Goal: Register for event/course

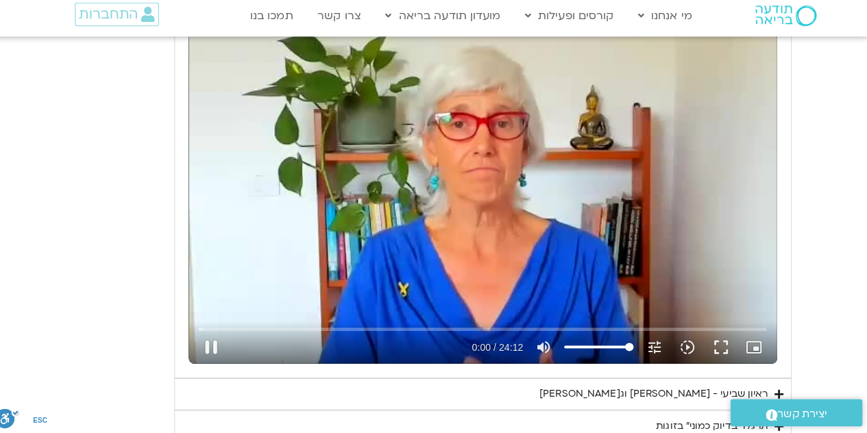
type input "1.206393"
type input "0.018916"
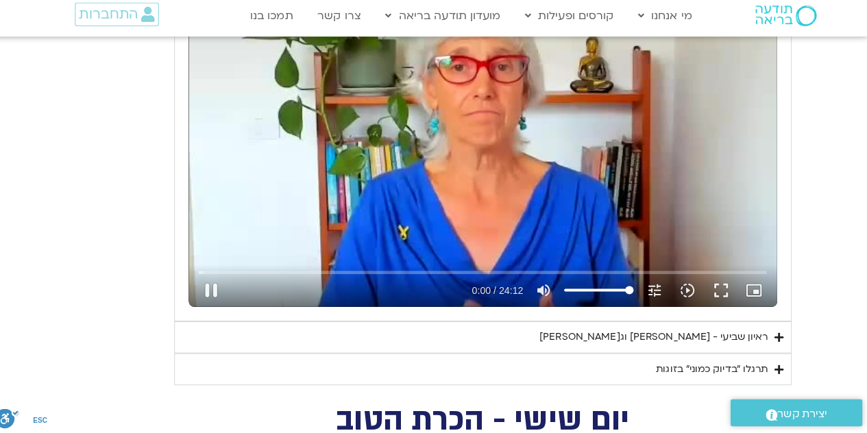
type input "1.339879"
type input "0.120216"
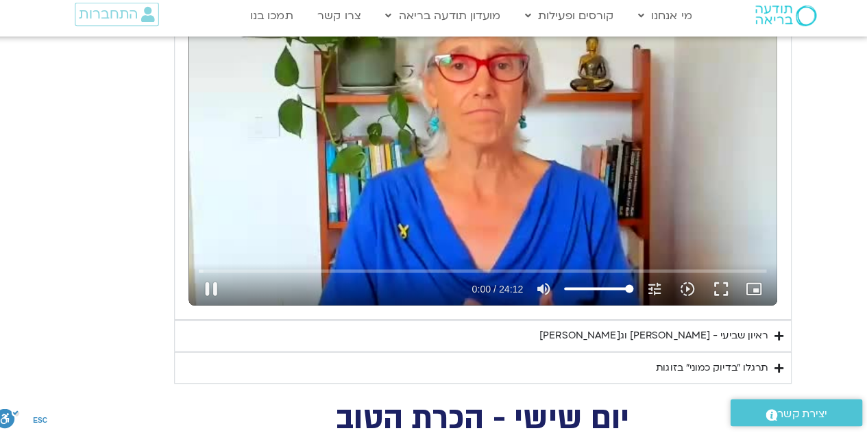
type input "1.470343"
type input "0.250937"
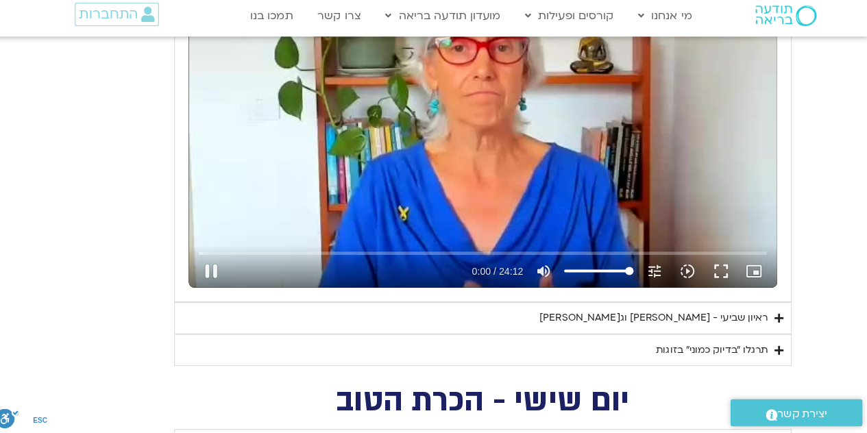
type input "1.604467"
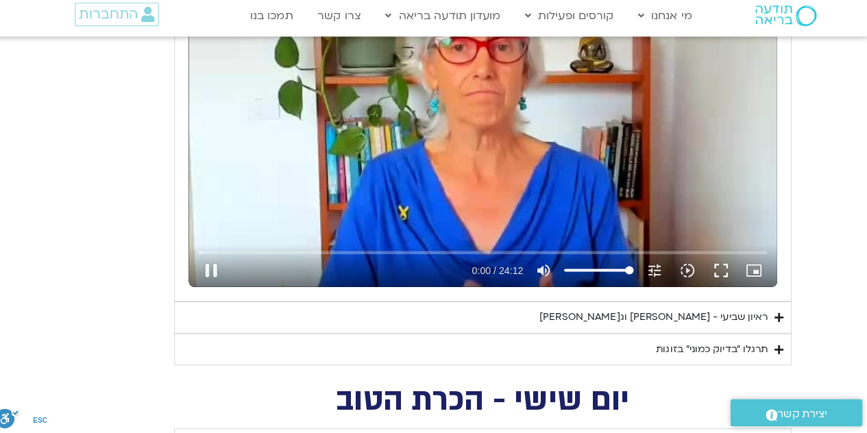
type input "0.384867"
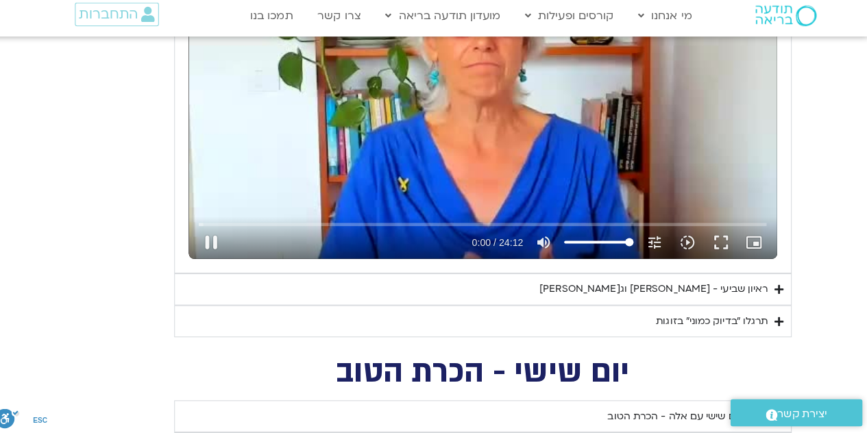
type input "1.744472"
type input "0.564811"
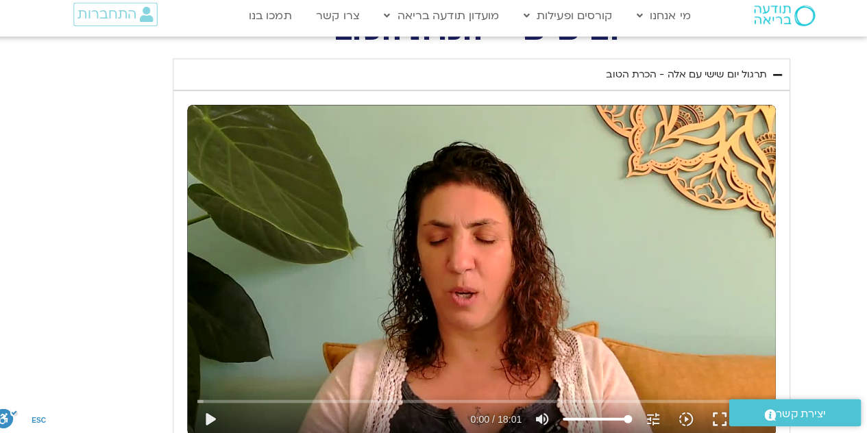
scroll to position [1739, 0]
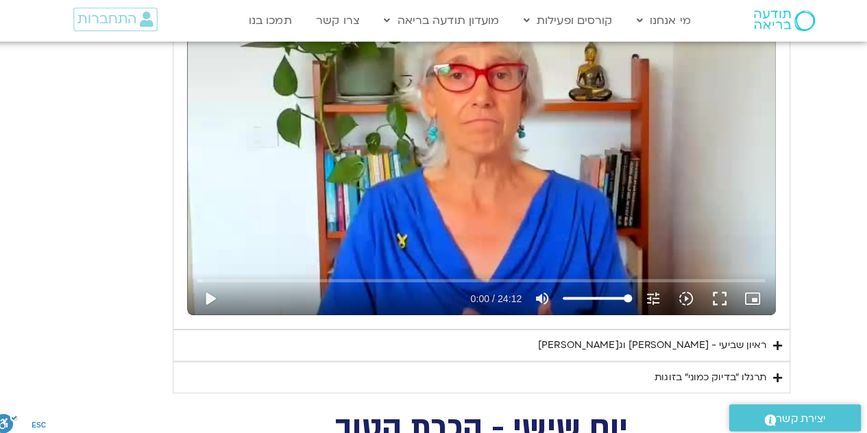
type input "6.992239"
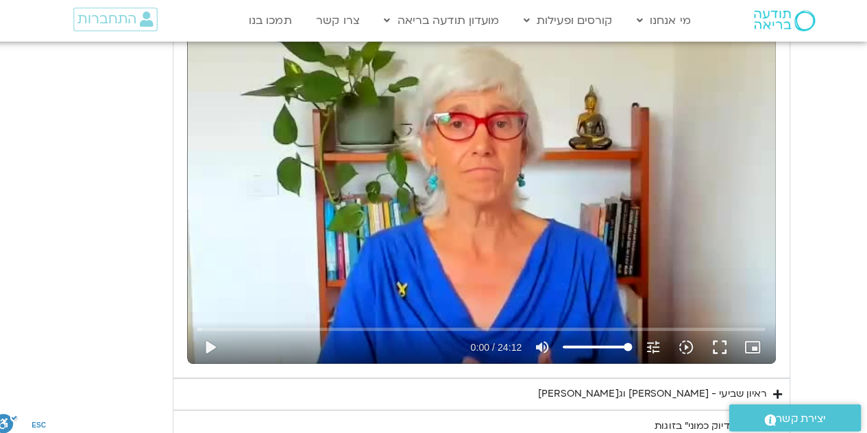
type input "0.62"
type input "7.124712"
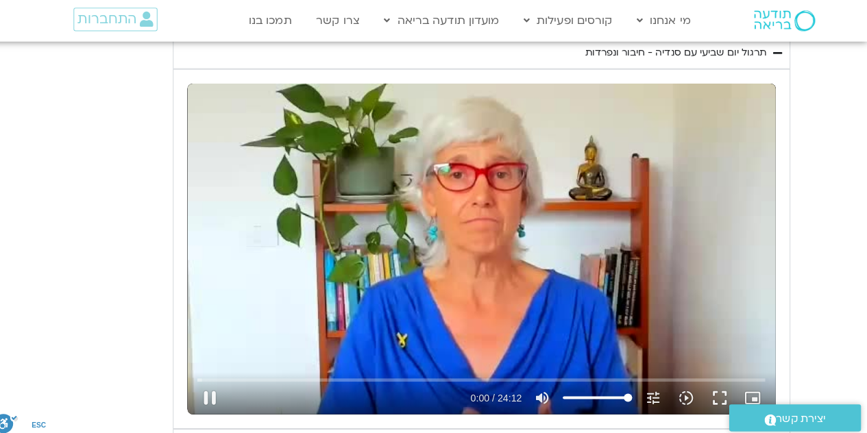
type input "0.661329"
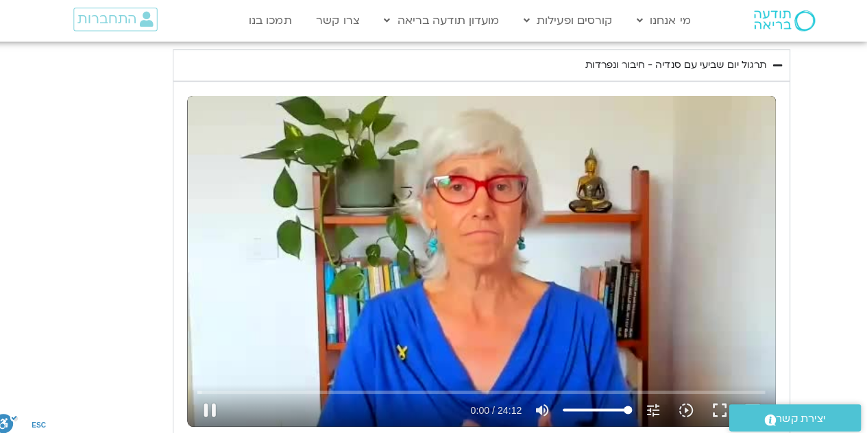
type input "7.261501"
type input "0.794059"
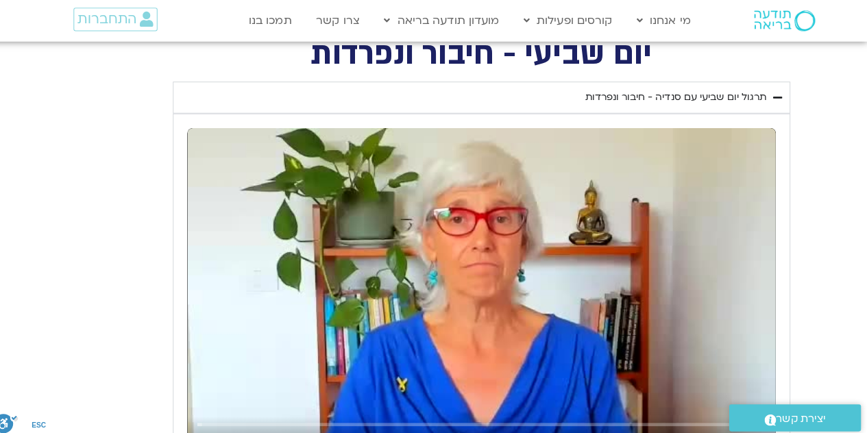
type input "7.404956"
type input "0.92971"
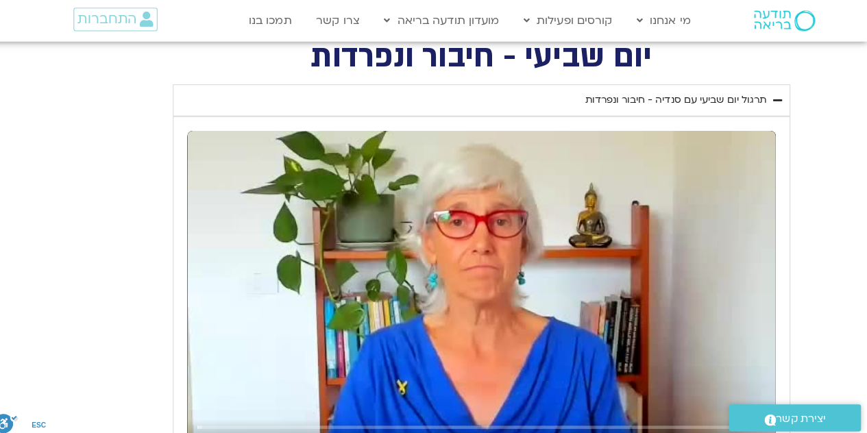
type input "7.544564"
type input "1.070495"
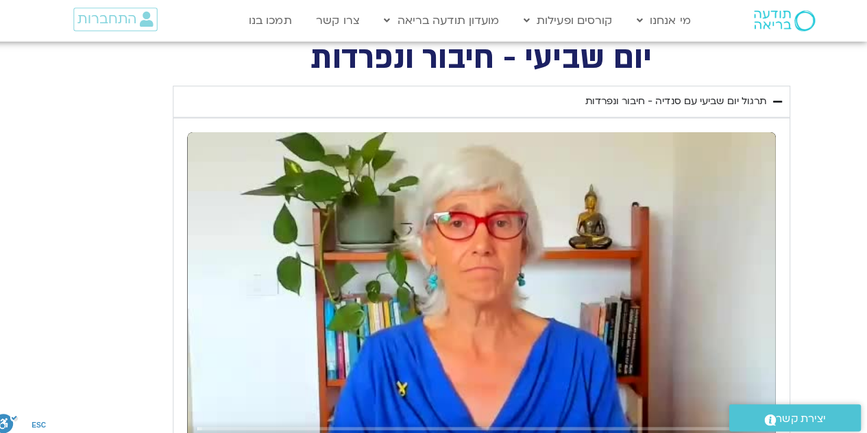
type input "7.67249"
type input "1.202919"
type input "7.806224"
type input "1.335014"
type input "7.939904"
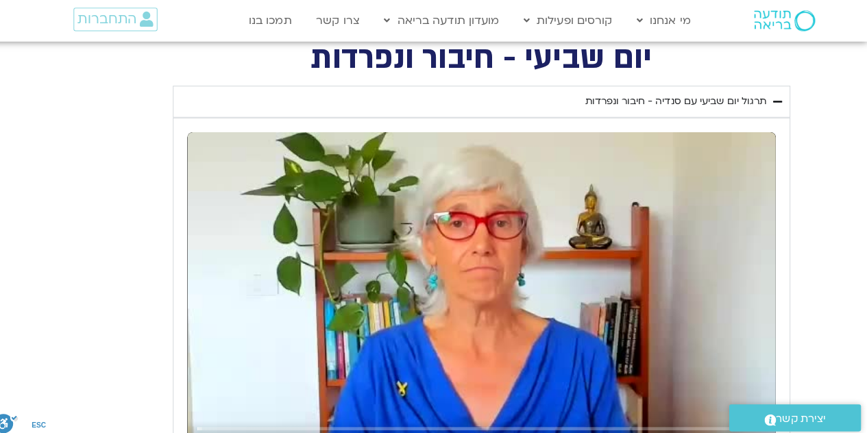
type input "1.470634"
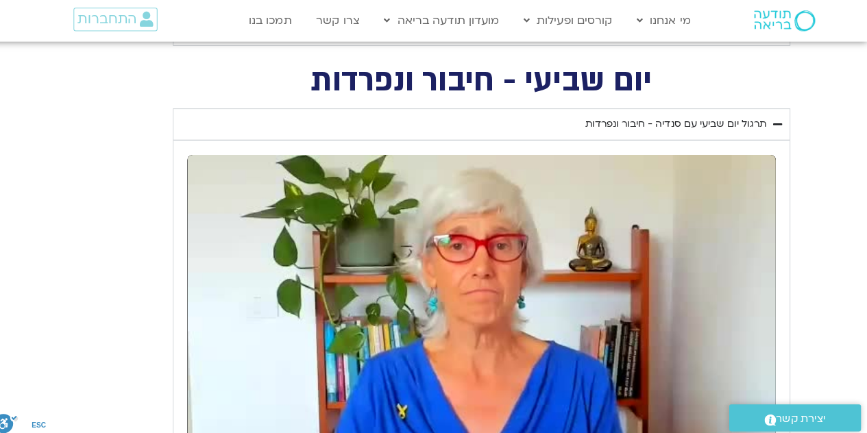
type input "8.111373"
type input "1.727318"
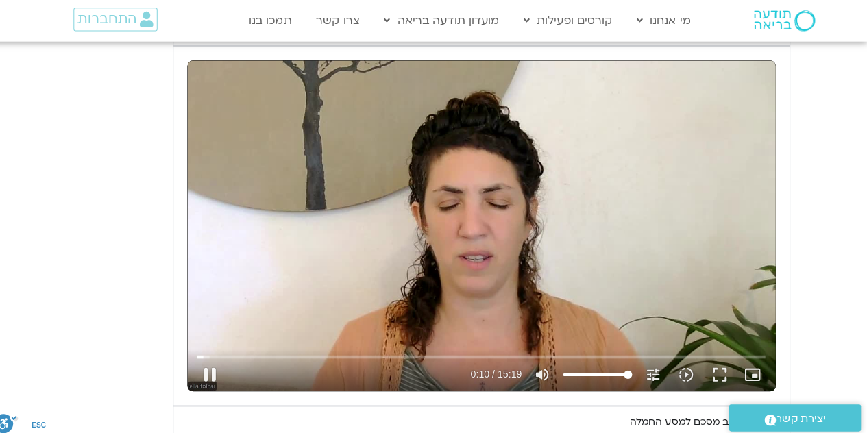
type input "10.57258"
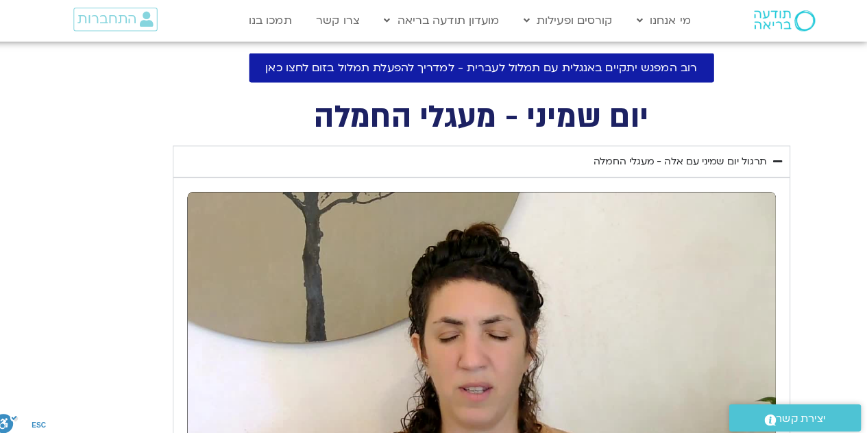
scroll to position [624, 0]
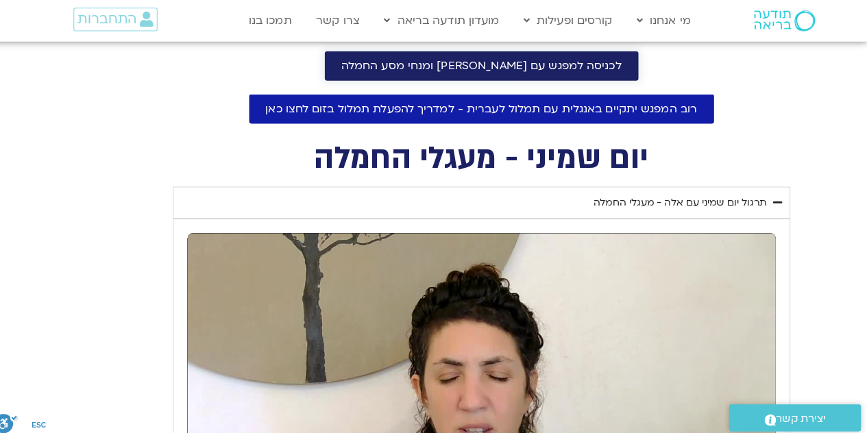
click at [493, 62] on span "לכניסה למפגש עם [PERSON_NAME] ומנחי מסע החמלה" at bounding box center [485, 65] width 277 height 12
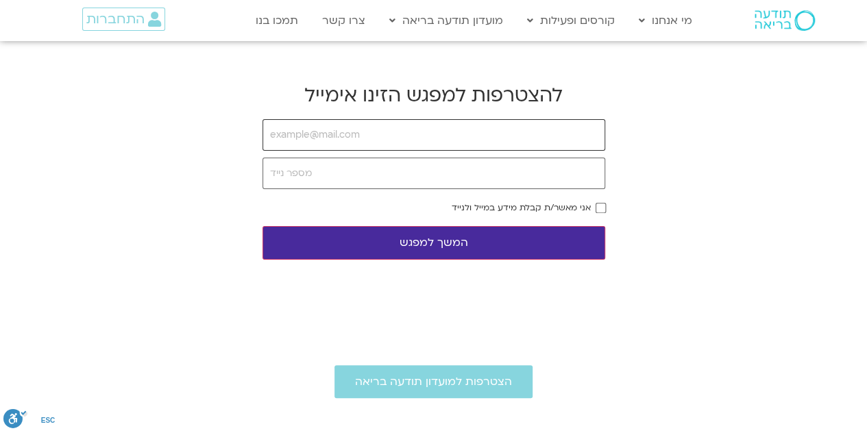
click at [423, 132] on input "email" at bounding box center [433, 135] width 343 height 32
type input "daphna.weiss1@gmail.com"
click at [454, 171] on input "tel" at bounding box center [433, 174] width 343 height 32
type input "0528461945"
click at [447, 242] on button "המשך למפגש" at bounding box center [433, 243] width 343 height 34
